Goal: Information Seeking & Learning: Check status

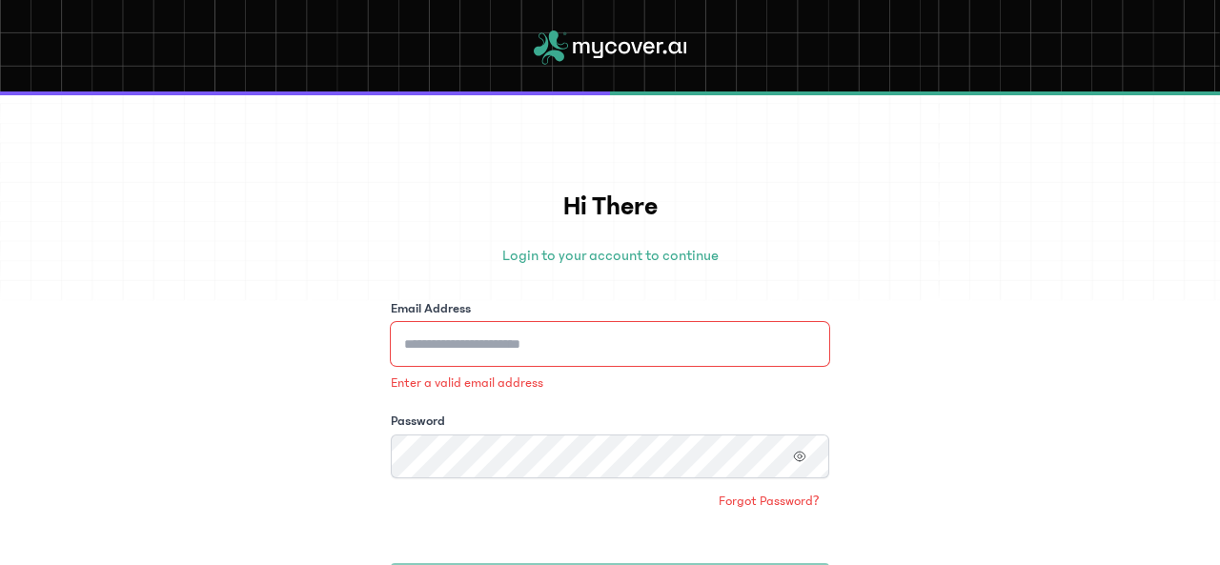
click at [579, 359] on input "Email Address" at bounding box center [610, 344] width 438 height 44
type input "**********"
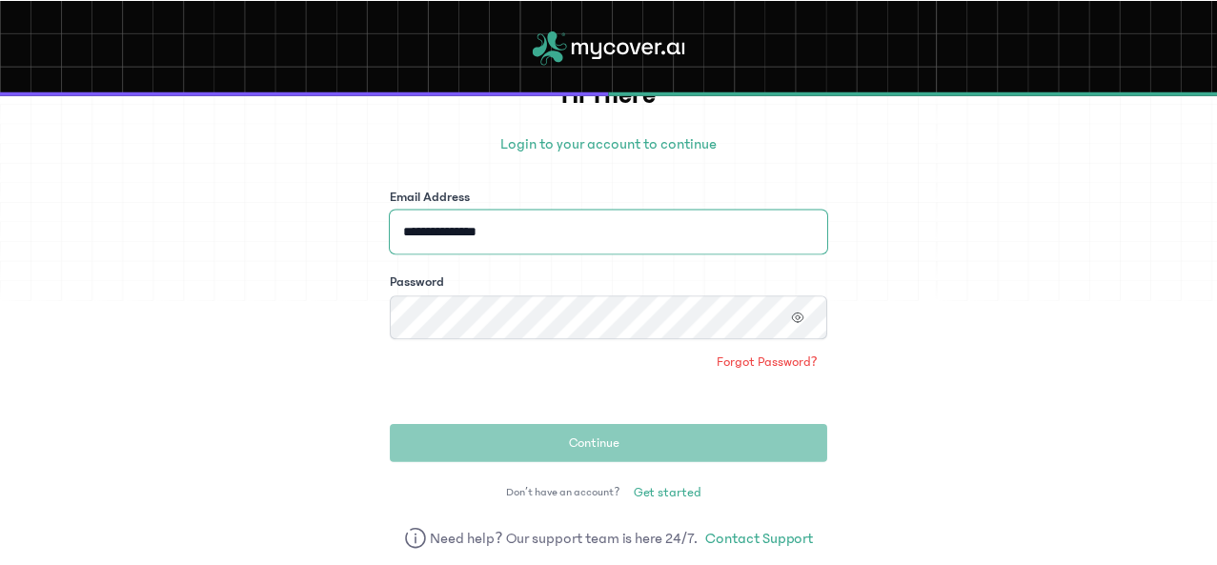
scroll to position [114, 0]
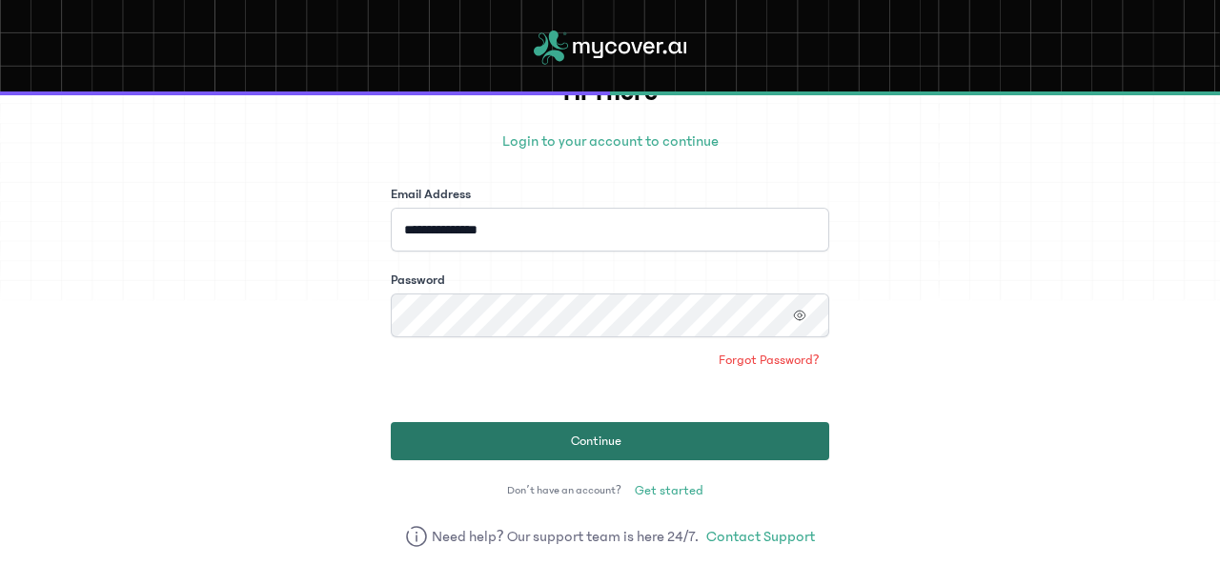
click at [673, 443] on button "Continue" at bounding box center [610, 441] width 438 height 38
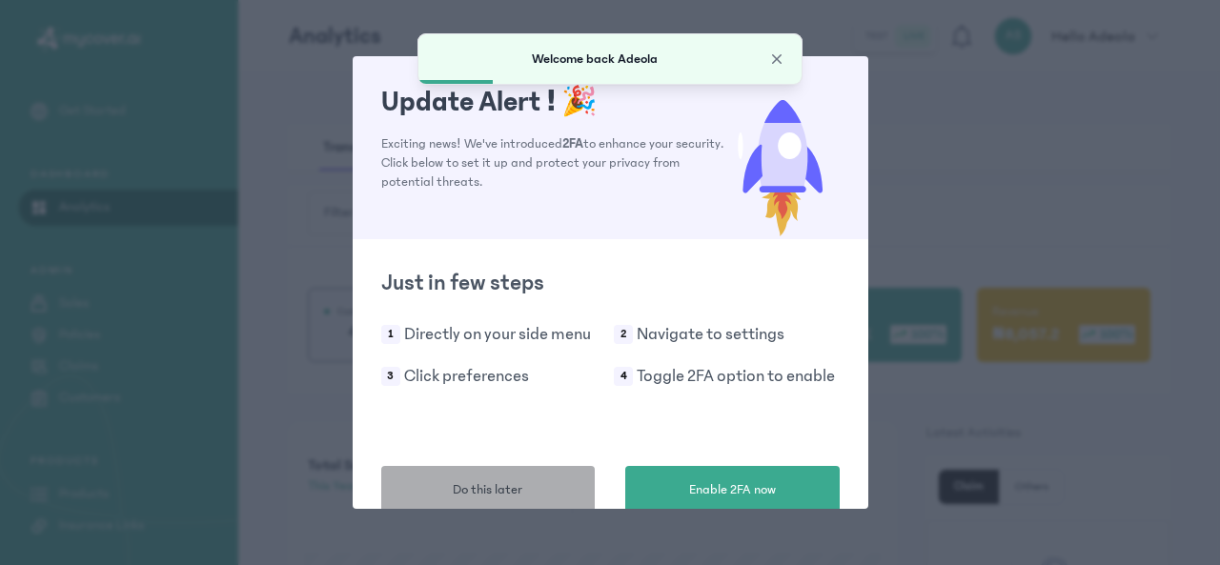
click at [465, 482] on span "Do this later" at bounding box center [488, 490] width 70 height 20
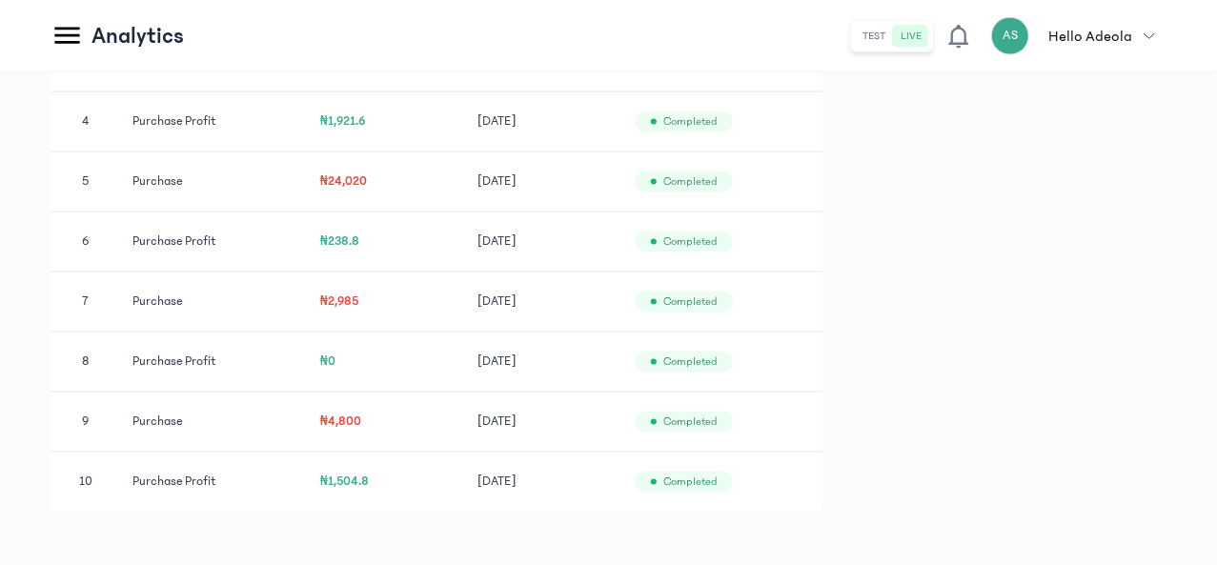
scroll to position [1333, 0]
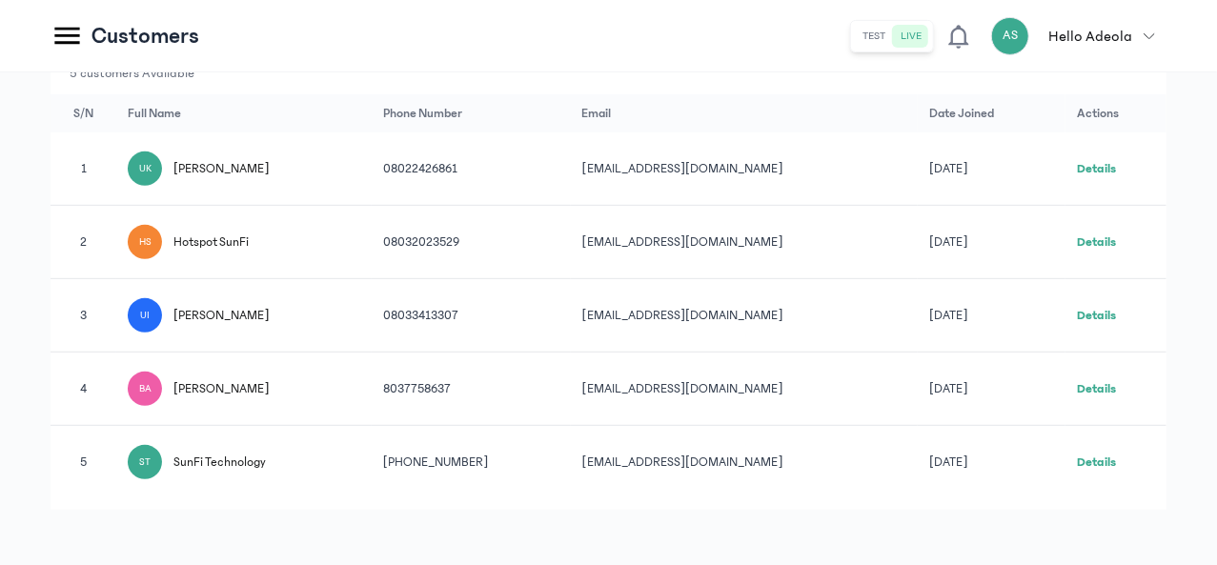
scroll to position [350, 0]
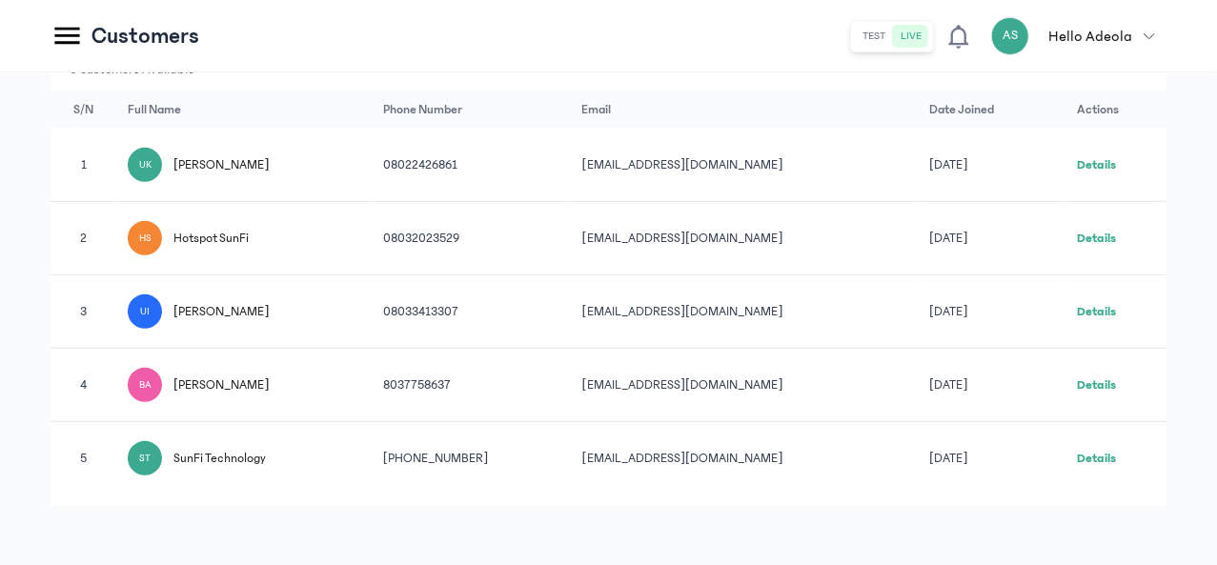
click at [1116, 233] on link "Details" at bounding box center [1096, 238] width 39 height 13
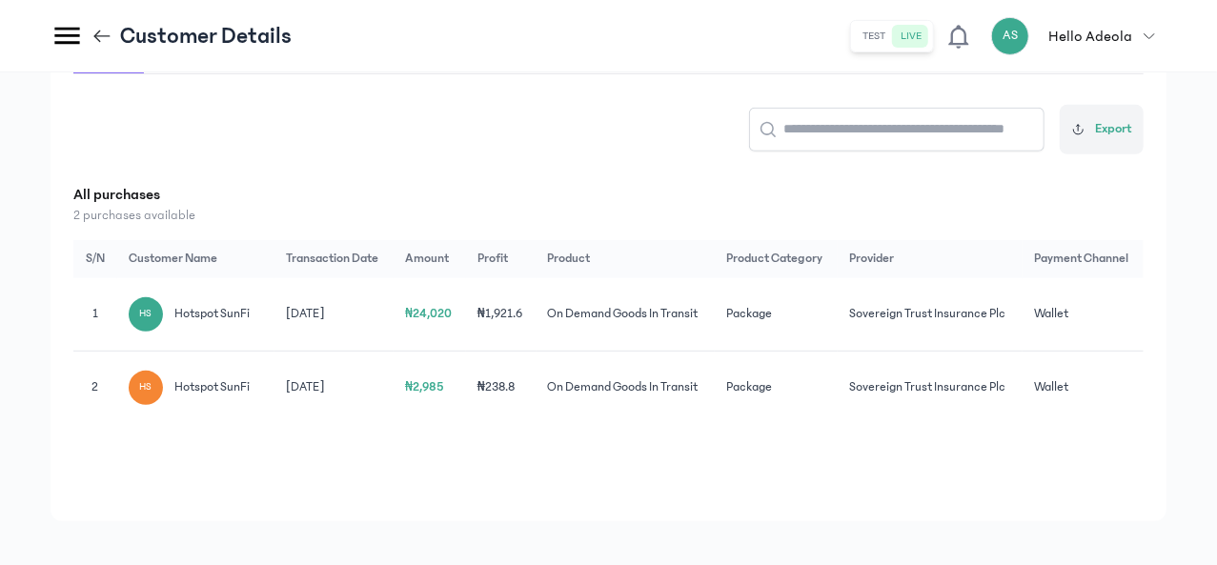
scroll to position [383, 0]
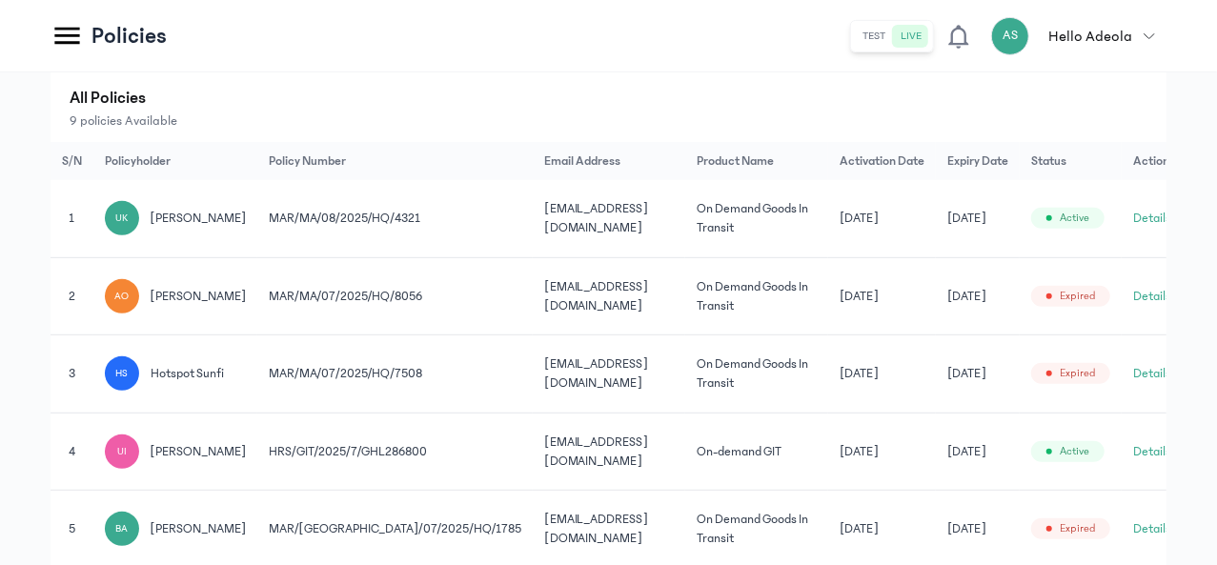
scroll to position [355, 0]
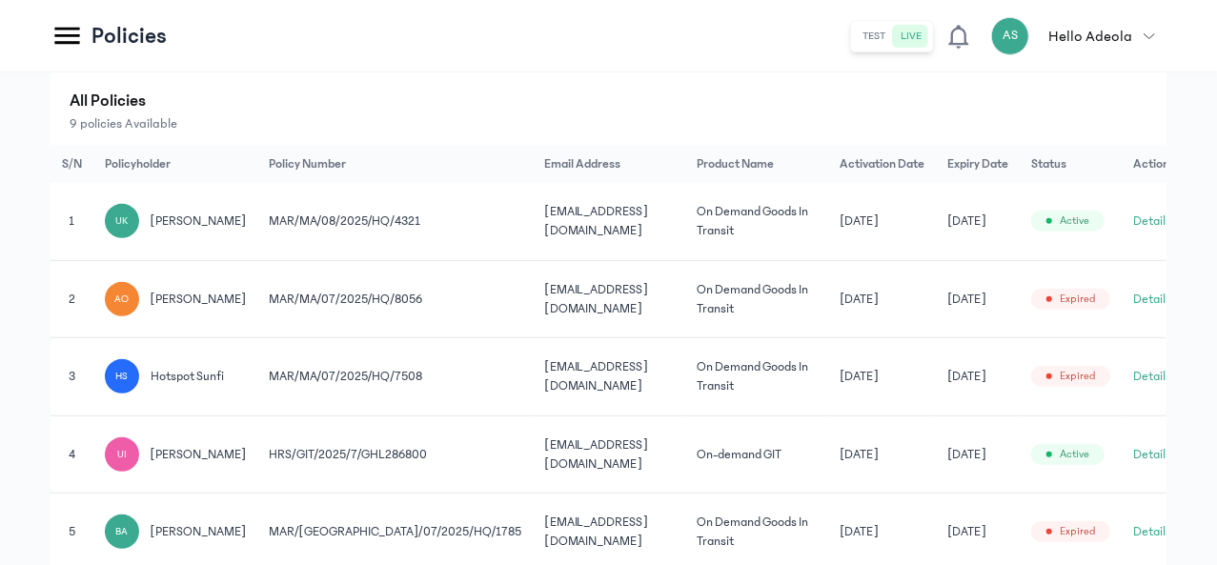
click at [224, 374] on span "hotspot sunfi" at bounding box center [187, 376] width 73 height 19
click at [1121, 357] on td "MAR/MA/07/2025/HQ/7508" at bounding box center [1153, 377] width 65 height 78
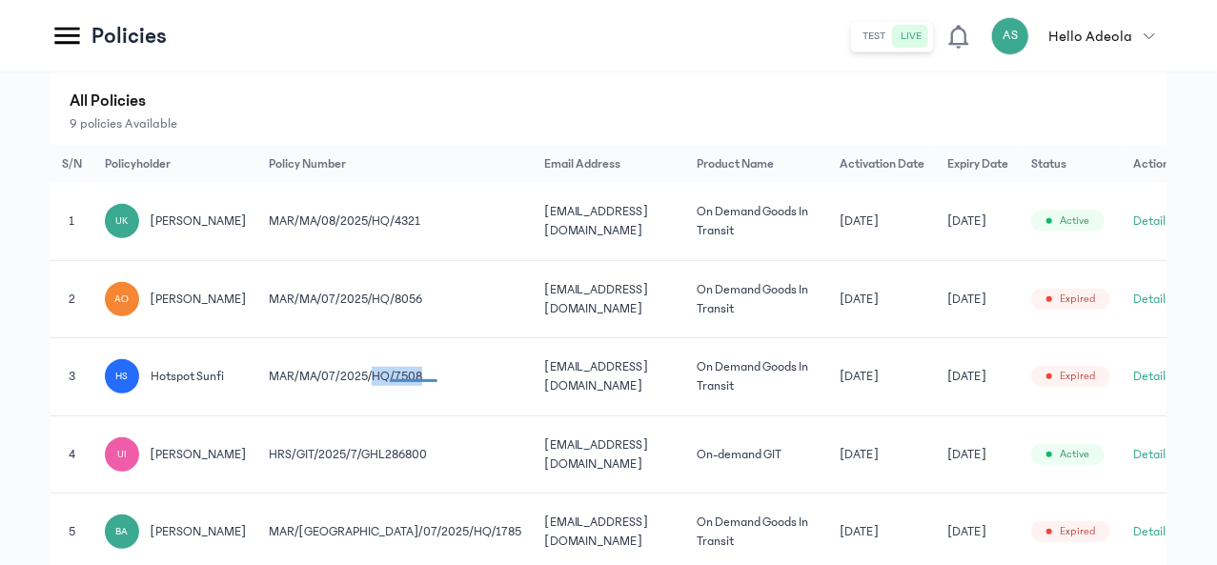
drag, startPoint x: 622, startPoint y: 357, endPoint x: 596, endPoint y: 380, distance: 34.4
click at [1121, 380] on td "MAR/MA/07/2025/HQ/7508" at bounding box center [1153, 377] width 65 height 78
click at [1121, 374] on td "MAR/MA/07/2025/HQ/7508" at bounding box center [1153, 377] width 65 height 78
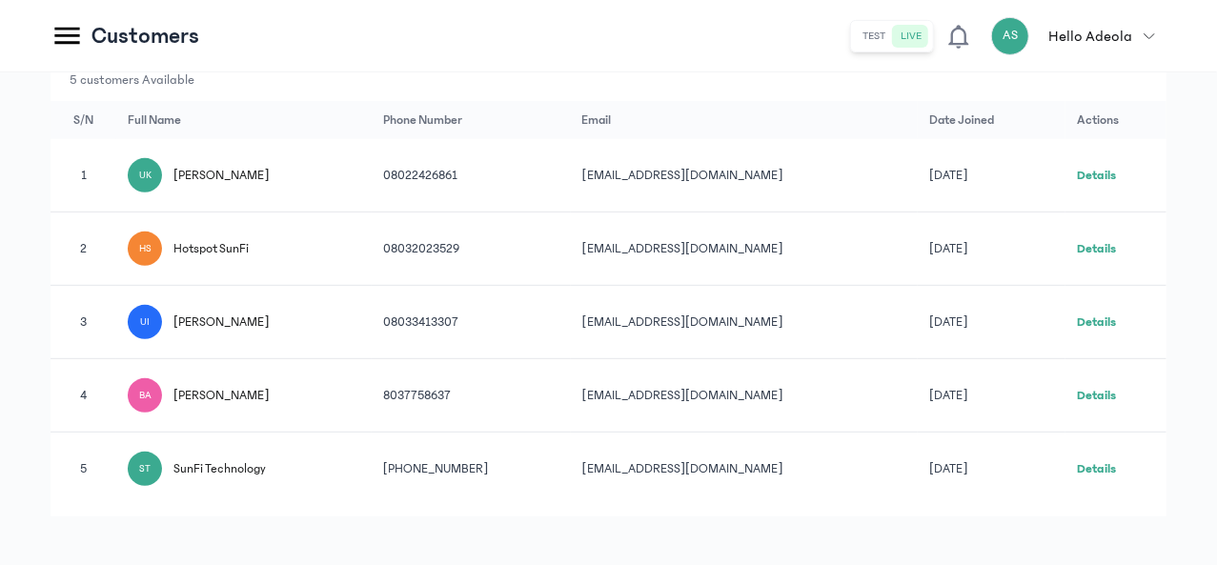
scroll to position [339, 0]
click at [1109, 244] on link "Details" at bounding box center [1096, 248] width 39 height 13
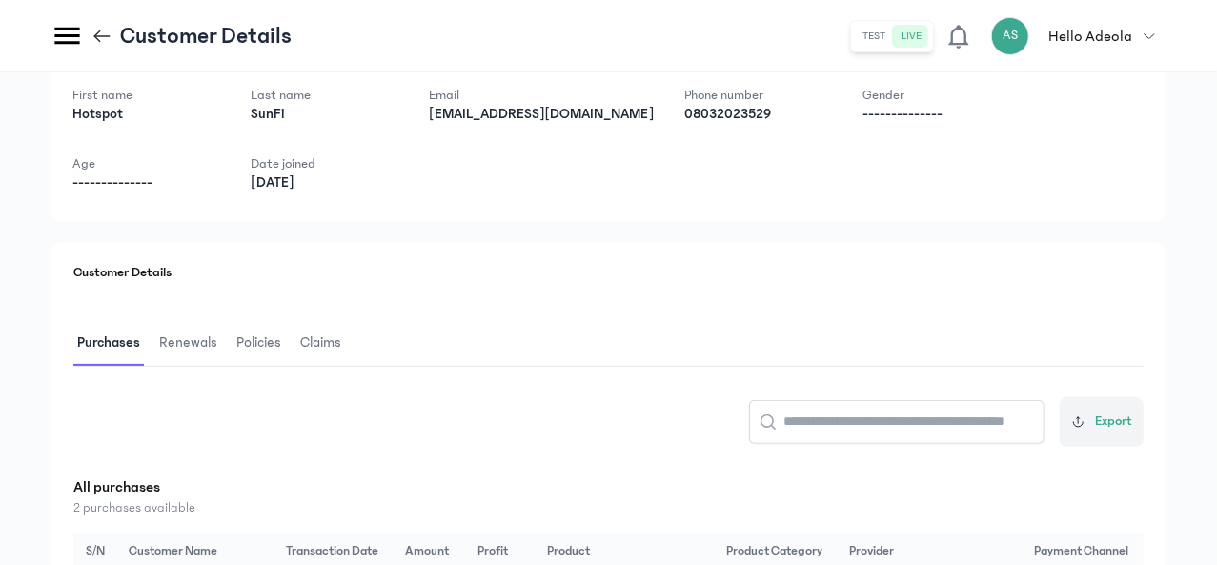
scroll to position [55, 0]
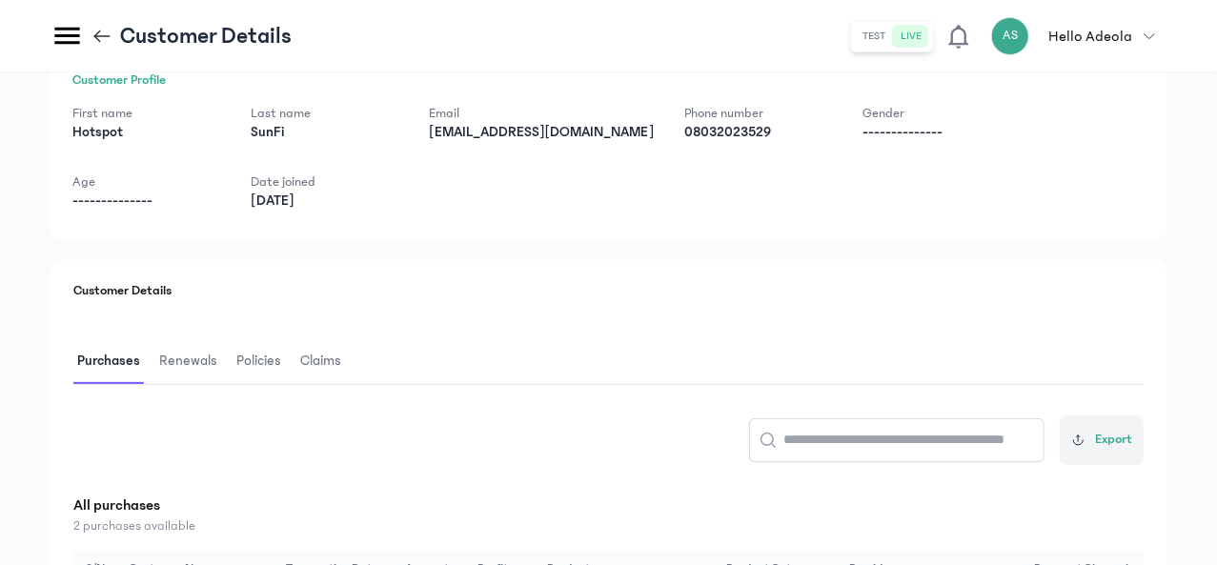
click at [285, 358] on span "Policies" at bounding box center [258, 361] width 52 height 45
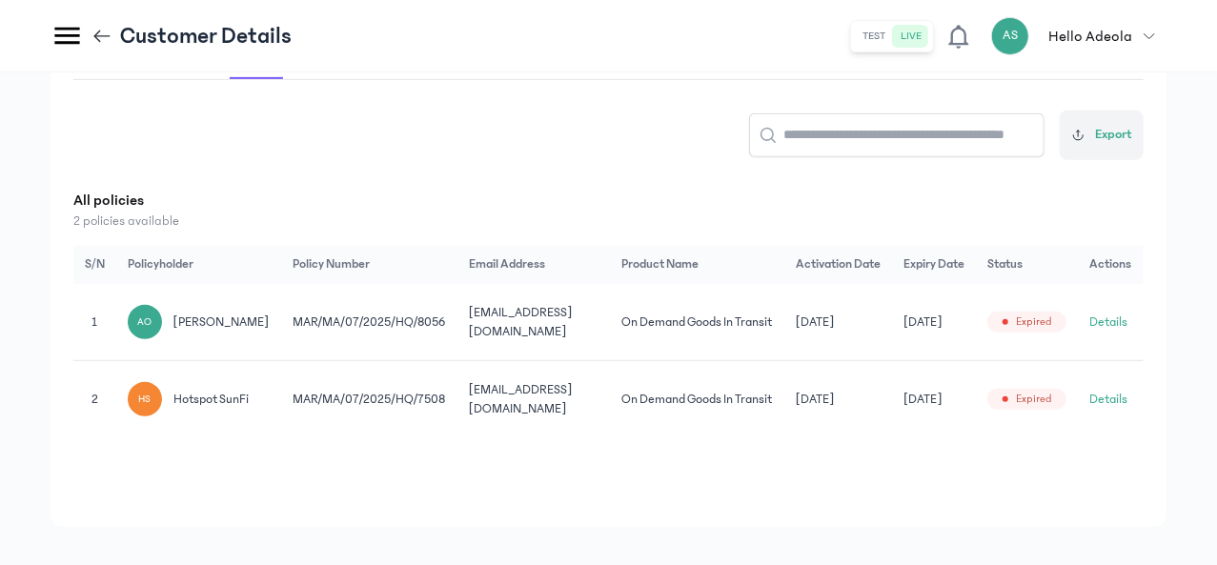
scroll to position [0, 198]
click at [1110, 394] on button "Details" at bounding box center [1109, 399] width 38 height 19
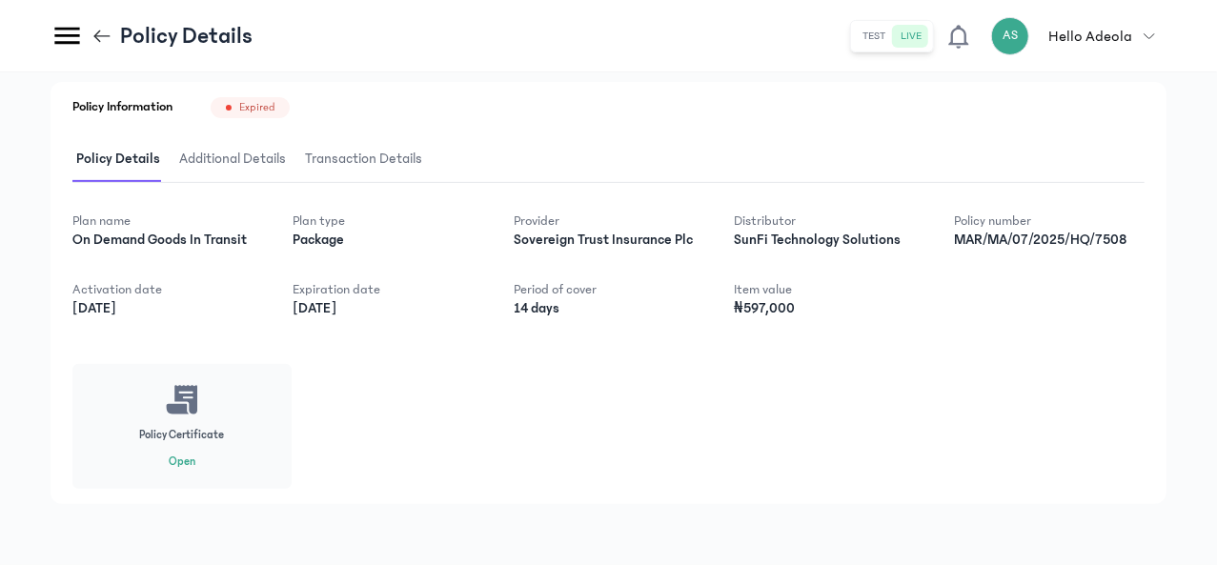
scroll to position [286, 0]
click at [111, 36] on icon at bounding box center [102, 35] width 16 height 1
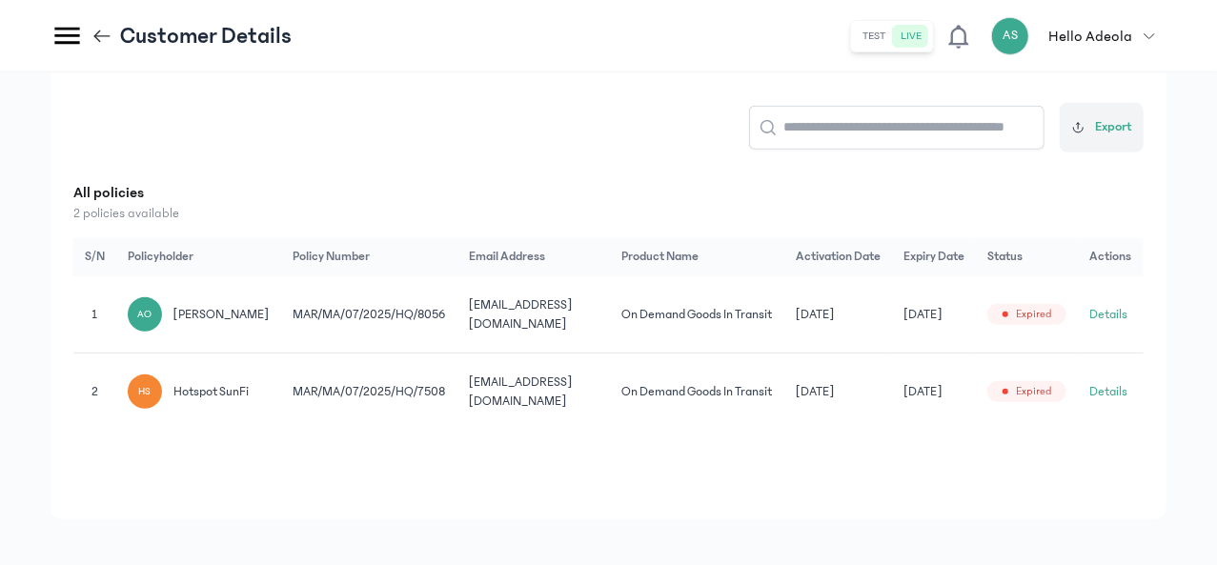
scroll to position [0, 198]
